Goal: Check status: Check status

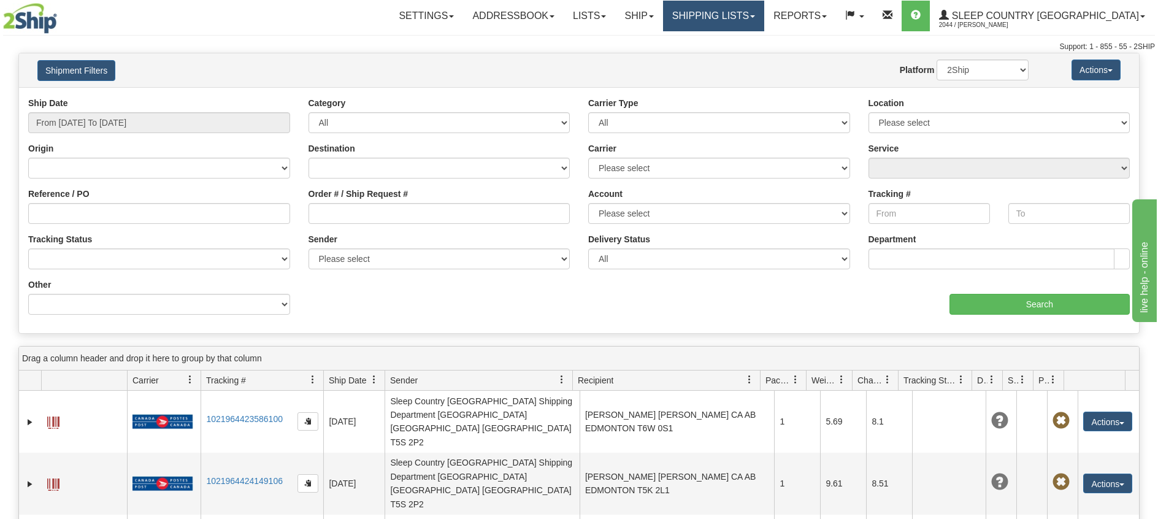
click at [755, 23] on link "Shipping lists" at bounding box center [713, 16] width 101 height 31
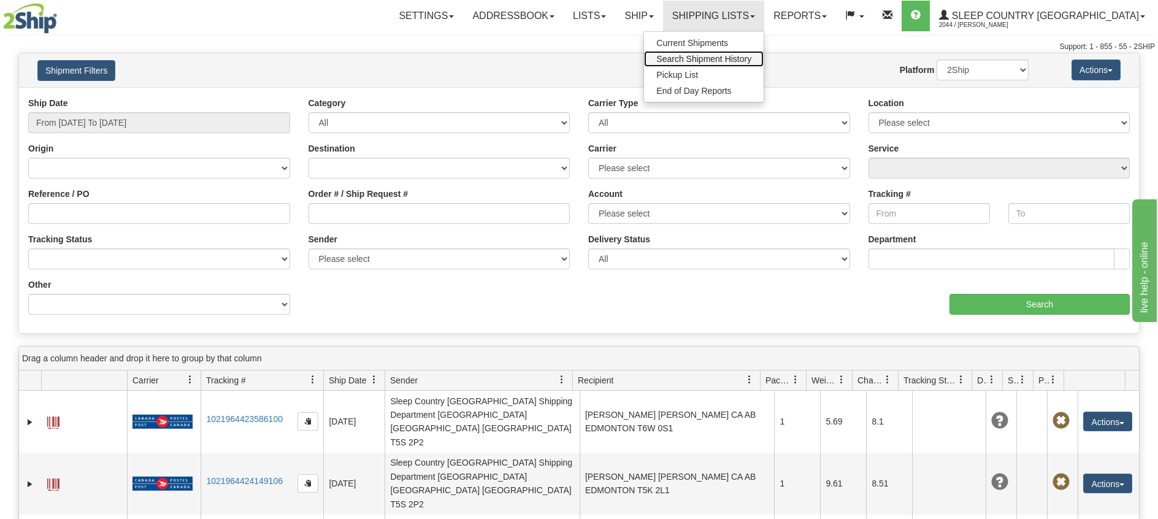
click at [738, 61] on span "Search Shipment History" at bounding box center [703, 59] width 95 height 10
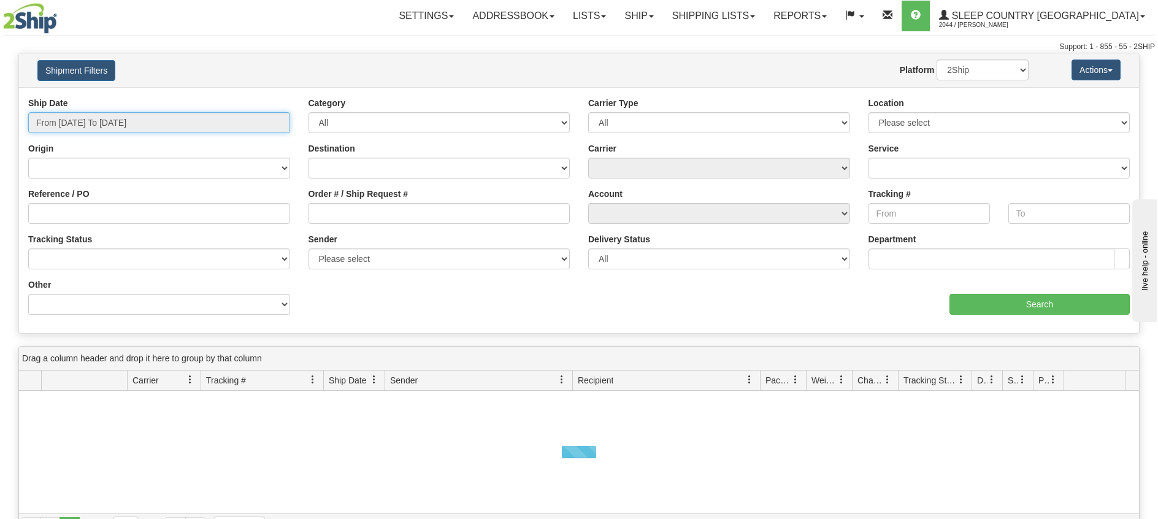
click at [180, 128] on input "From [DATE] To [DATE]" at bounding box center [159, 122] width 262 height 21
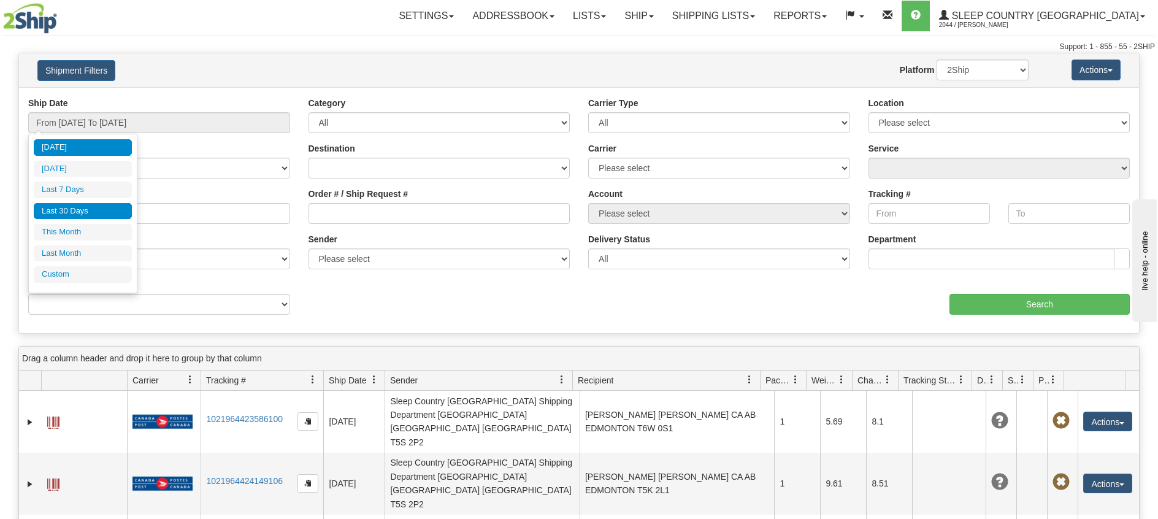
click at [123, 207] on li "Last 30 Days" at bounding box center [83, 211] width 98 height 17
type input "From [DATE] To [DATE]"
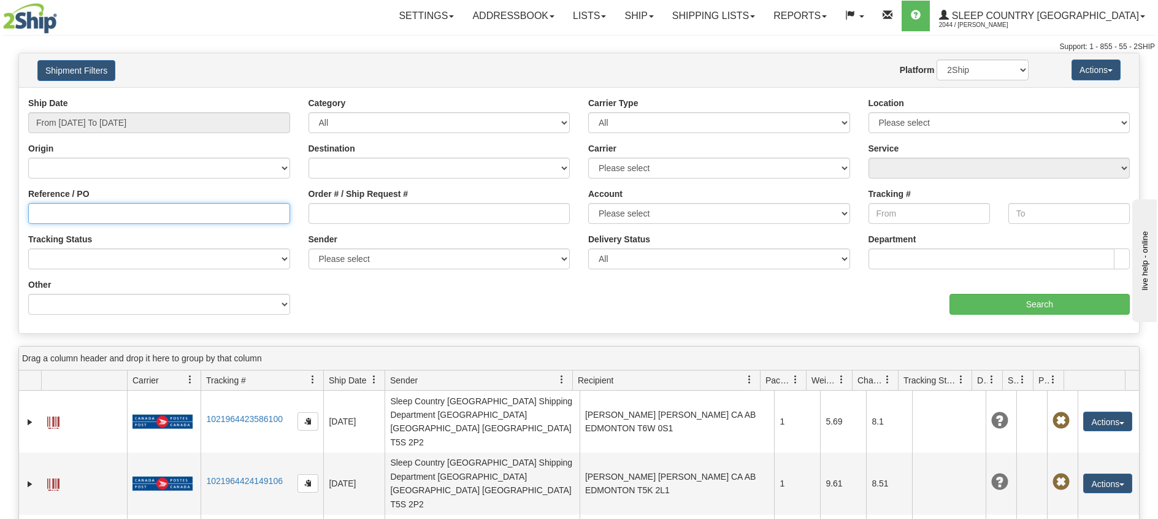
click at [123, 216] on input "Reference / PO" at bounding box center [159, 213] width 262 height 21
paste input "1050681"
type input "1050681"
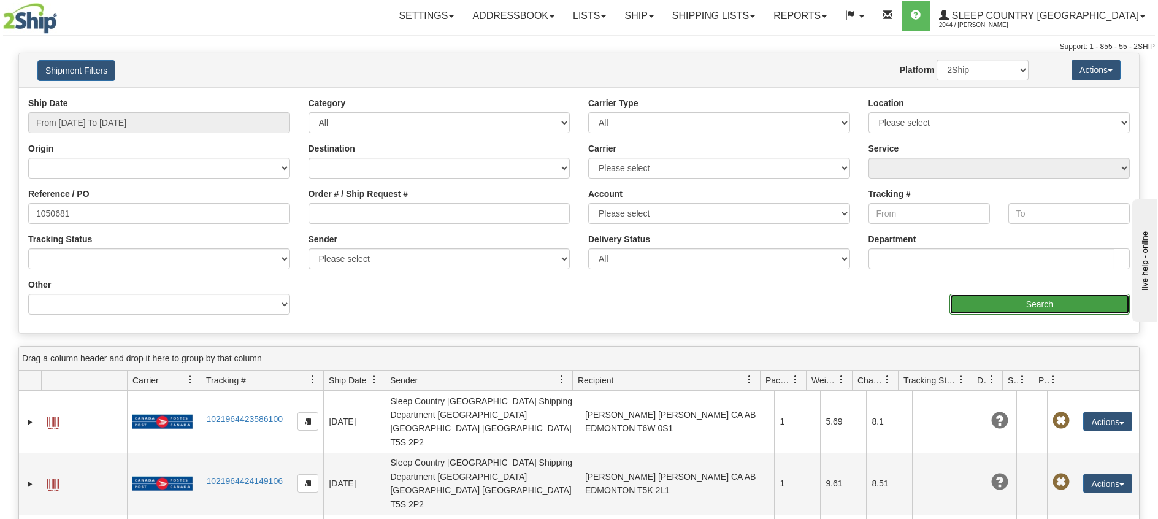
click at [1033, 302] on input "Search" at bounding box center [1039, 304] width 180 height 21
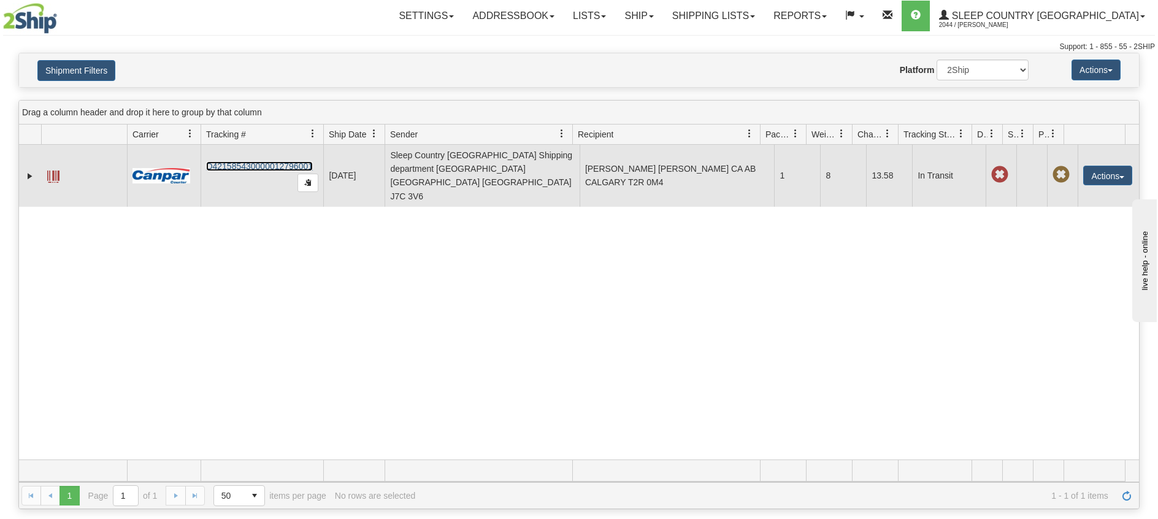
click at [246, 161] on link "D421585430000012796001" at bounding box center [259, 166] width 107 height 10
